Goal: Book appointment/travel/reservation

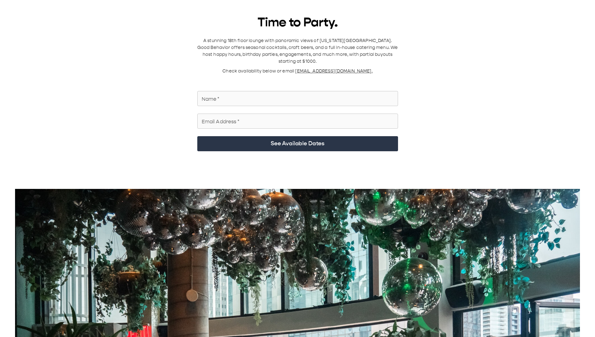
click at [324, 47] on input "Name   *" at bounding box center [297, 99] width 201 height 18
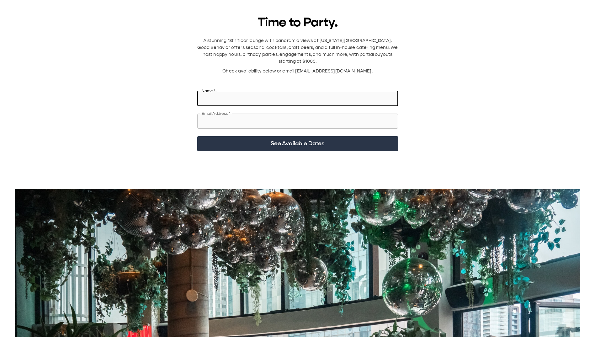
type input "**********"
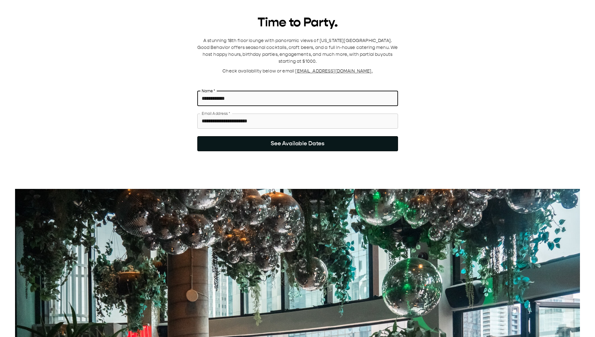
click at [287, 47] on button "See Available Dates" at bounding box center [297, 143] width 201 height 15
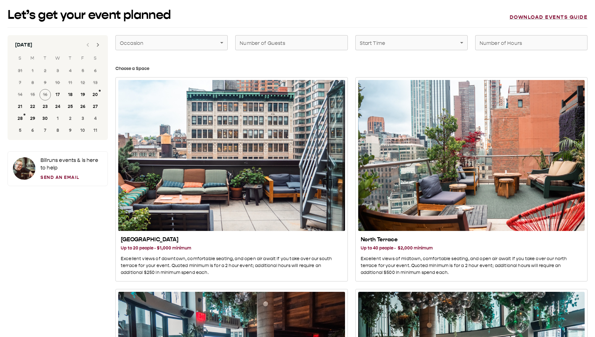
click at [102, 47] on button "Next month" at bounding box center [98, 45] width 13 height 13
click at [56, 47] on button "22" at bounding box center [57, 106] width 11 height 11
click at [22, 47] on button "19" at bounding box center [19, 106] width 11 height 11
click at [21, 47] on button "19" at bounding box center [19, 106] width 11 height 11
click at [70, 47] on span "16" at bounding box center [70, 94] width 13 height 11
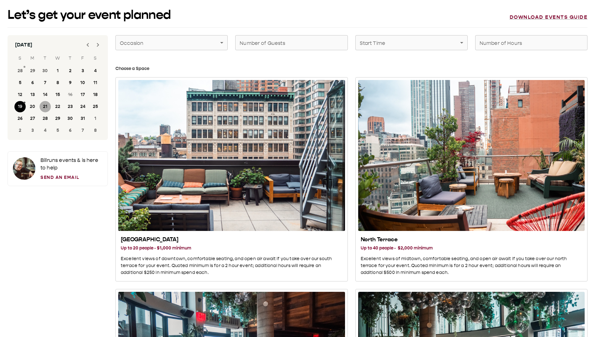
click at [43, 47] on button "21" at bounding box center [45, 106] width 11 height 11
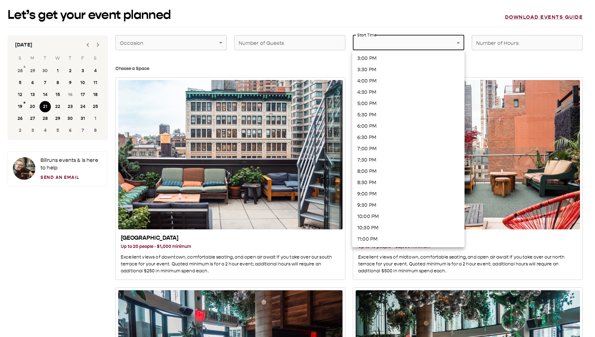
click at [383, 47] on li "6:30 PM" at bounding box center [408, 137] width 112 height 11
type input "*******"
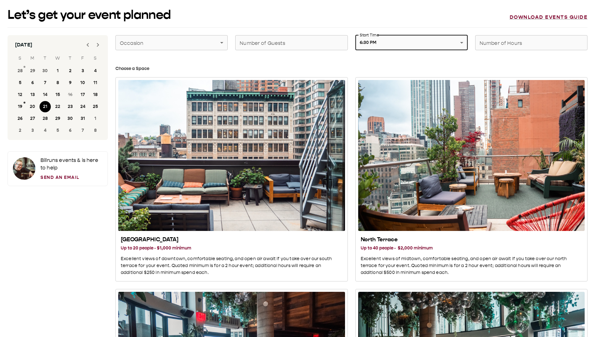
click at [497, 34] on input "Number of Hours" at bounding box center [531, 43] width 112 height 18
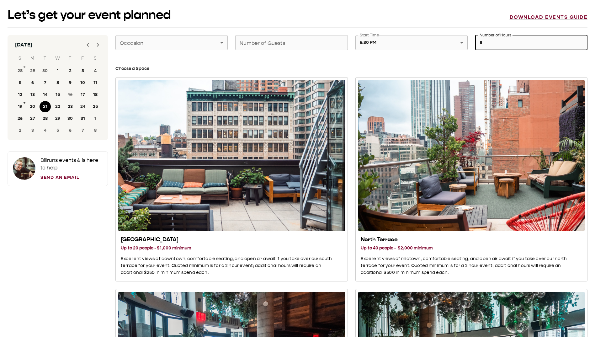
type input "*"
click at [240, 47] on input "Number of Guests" at bounding box center [291, 43] width 112 height 18
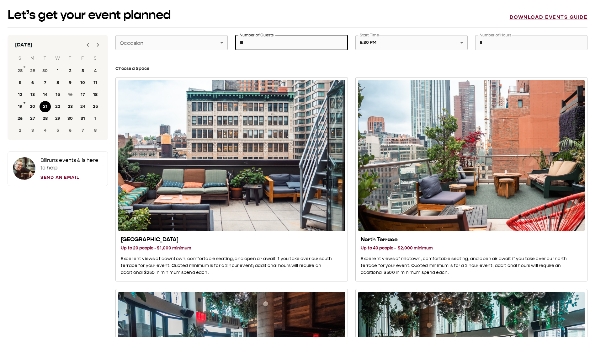
type input "**"
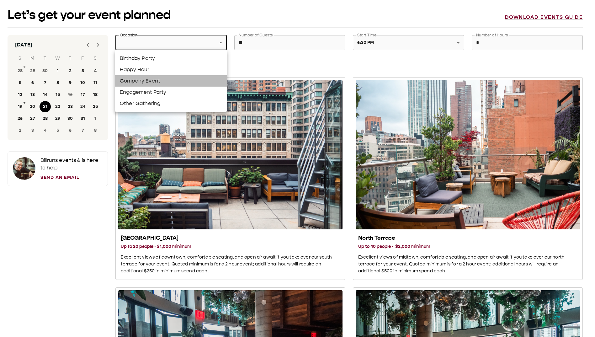
click at [191, 47] on li "Company Event" at bounding box center [171, 80] width 112 height 11
type input "**********"
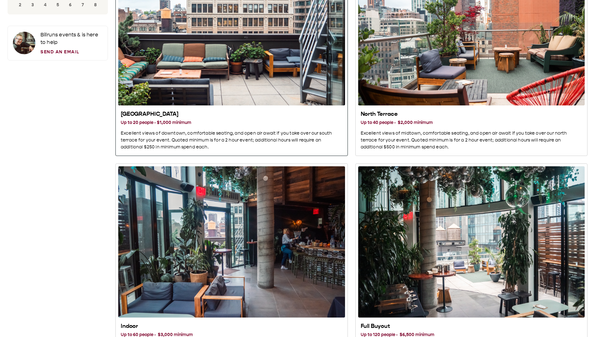
scroll to position [251, 0]
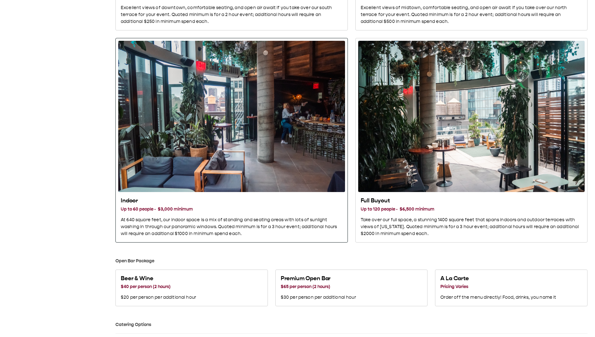
click at [292, 47] on div "Indoor" at bounding box center [231, 116] width 227 height 151
click at [209, 47] on div "Indoor" at bounding box center [231, 116] width 227 height 151
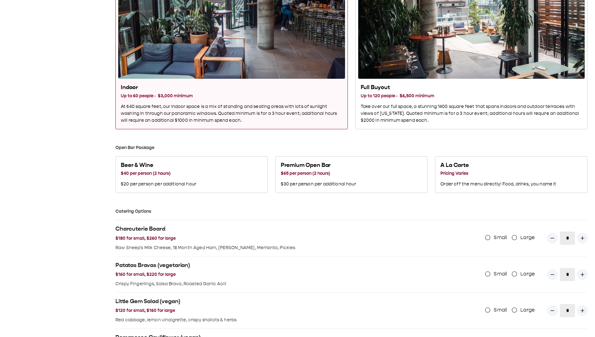
scroll to position [376, 0]
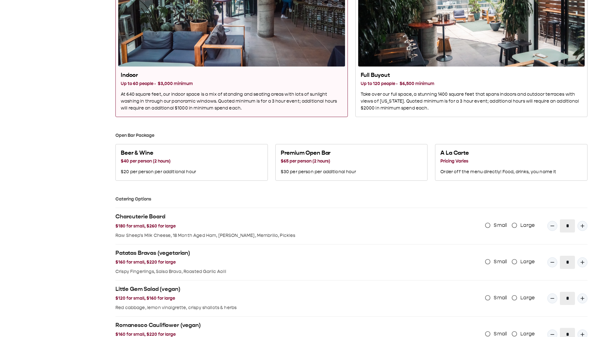
click at [169, 47] on h3 "Up to 60 people · $3,000 minimum" at bounding box center [232, 83] width 222 height 7
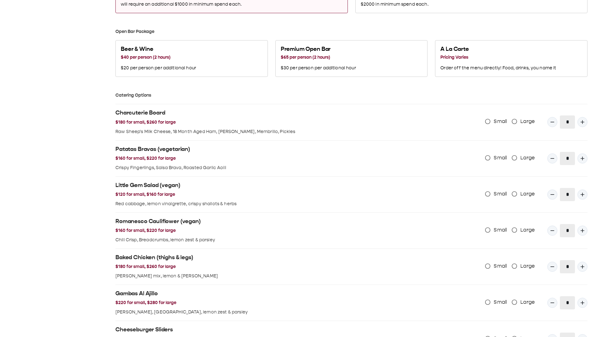
scroll to position [533, 0]
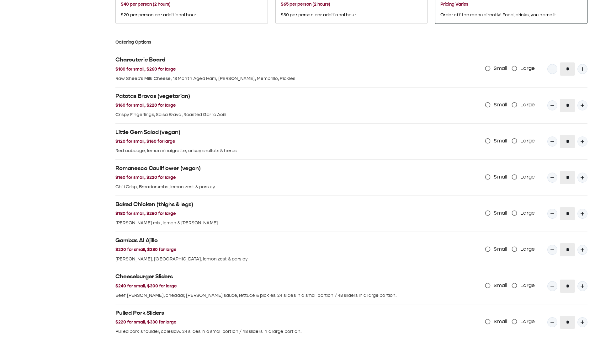
click at [488, 11] on div "A La Carte Pricing Varies Order off the menu directly! Food, drinks, you name it" at bounding box center [498, 5] width 116 height 26
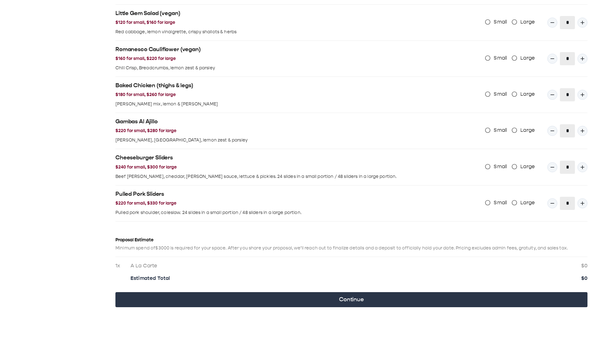
scroll to position [655, 0]
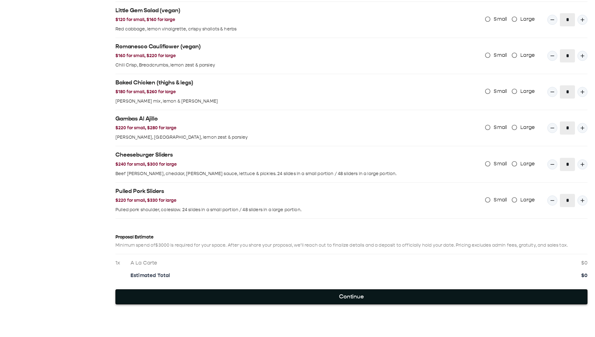
click at [359, 47] on button "Continue" at bounding box center [351, 296] width 472 height 15
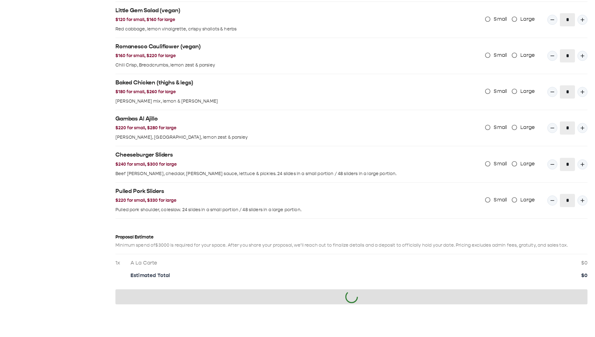
scroll to position [0, 0]
